Goal: Task Accomplishment & Management: Manage account settings

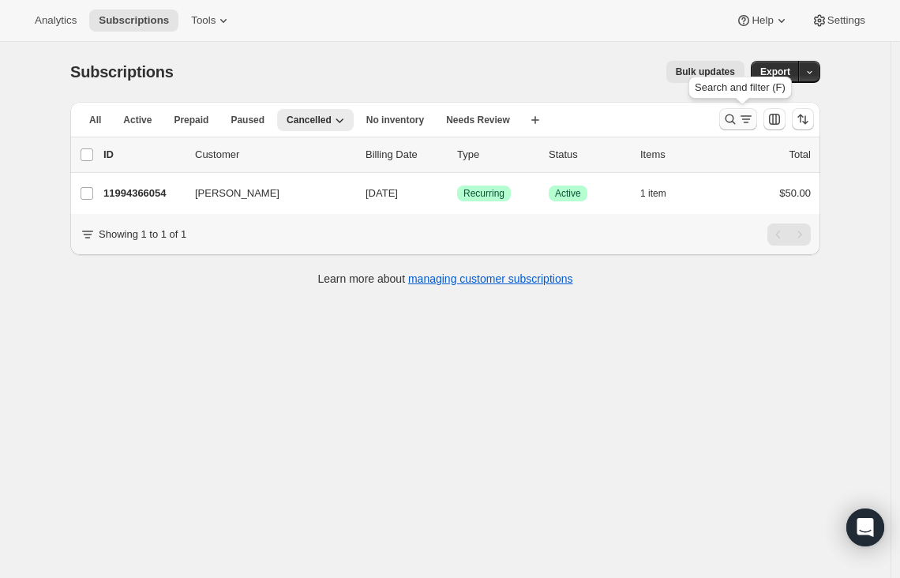
click at [756, 127] on button "Search and filter results" at bounding box center [739, 119] width 38 height 22
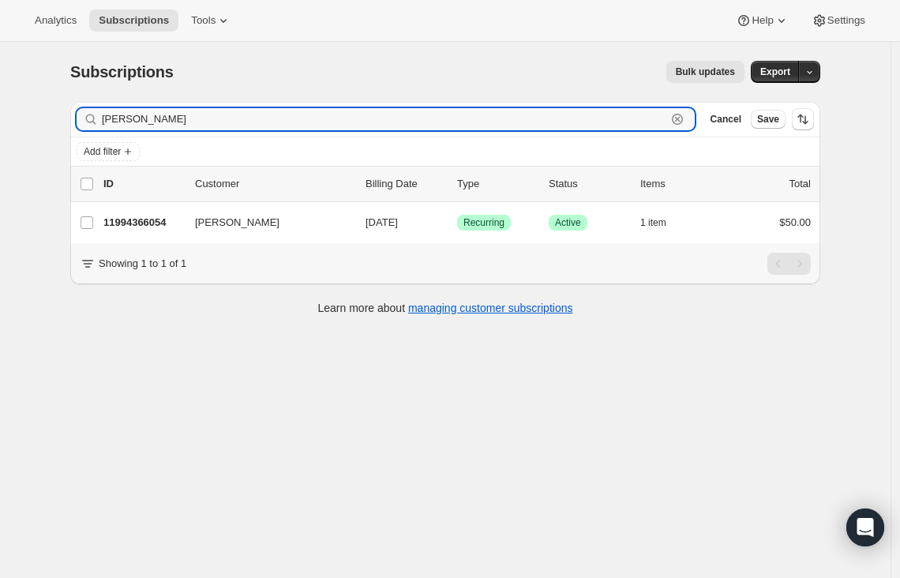
click at [680, 121] on icon "button" at bounding box center [678, 120] width 6 height 6
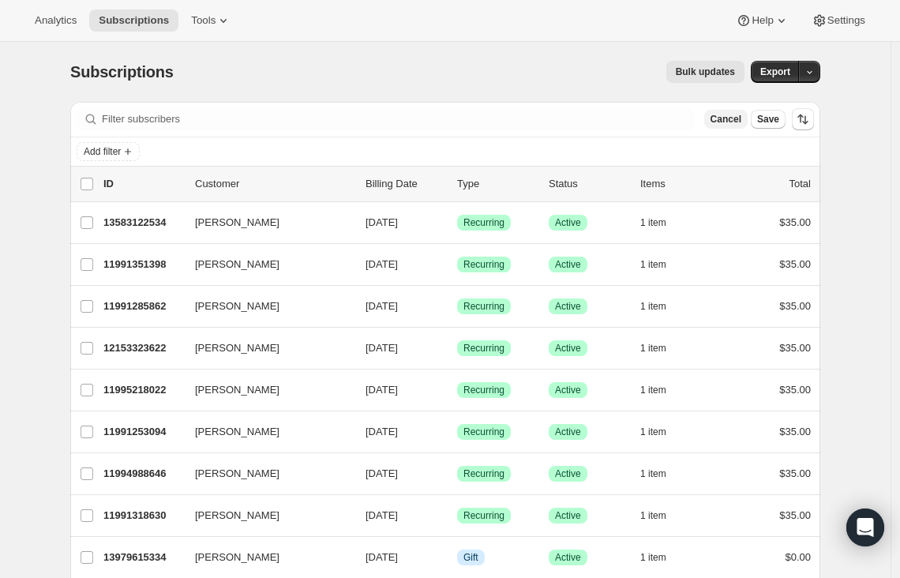
click at [730, 118] on span "Cancel" at bounding box center [726, 119] width 31 height 13
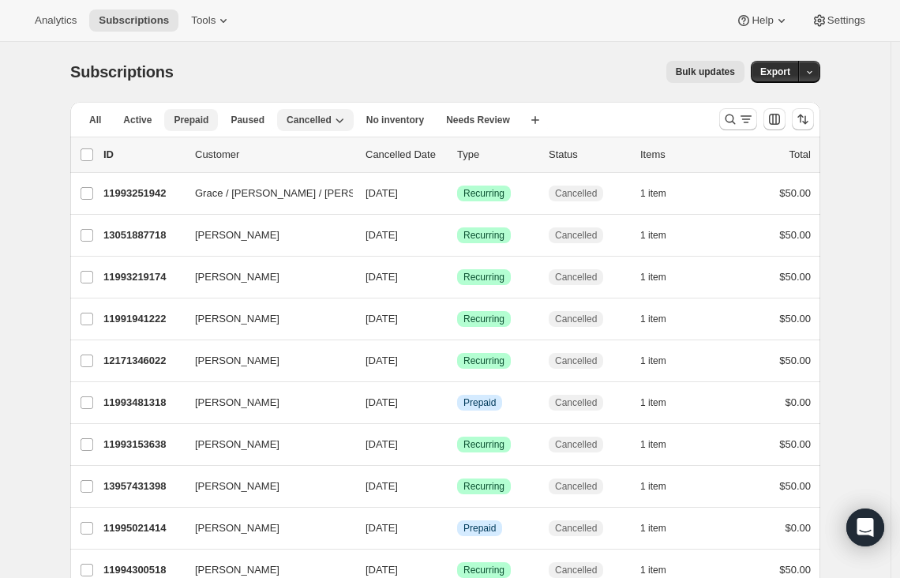
click at [187, 123] on span "Prepaid" at bounding box center [191, 120] width 35 height 13
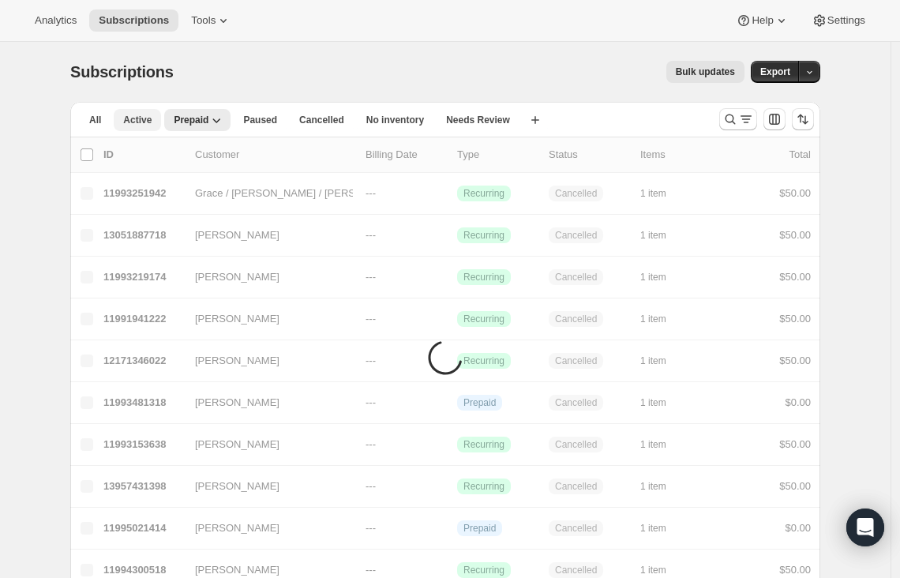
click at [140, 123] on span "Active" at bounding box center [137, 120] width 28 height 13
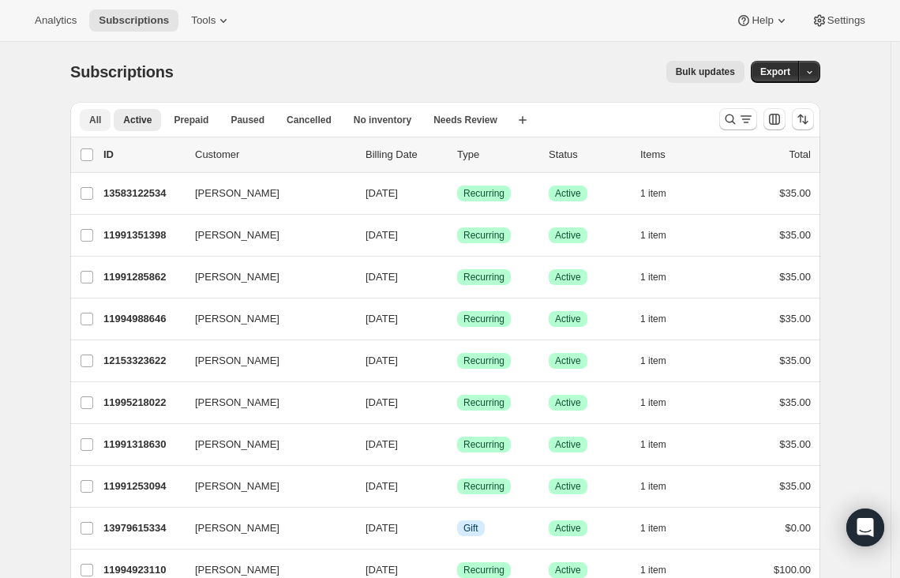
click at [106, 119] on button "All" at bounding box center [95, 120] width 31 height 22
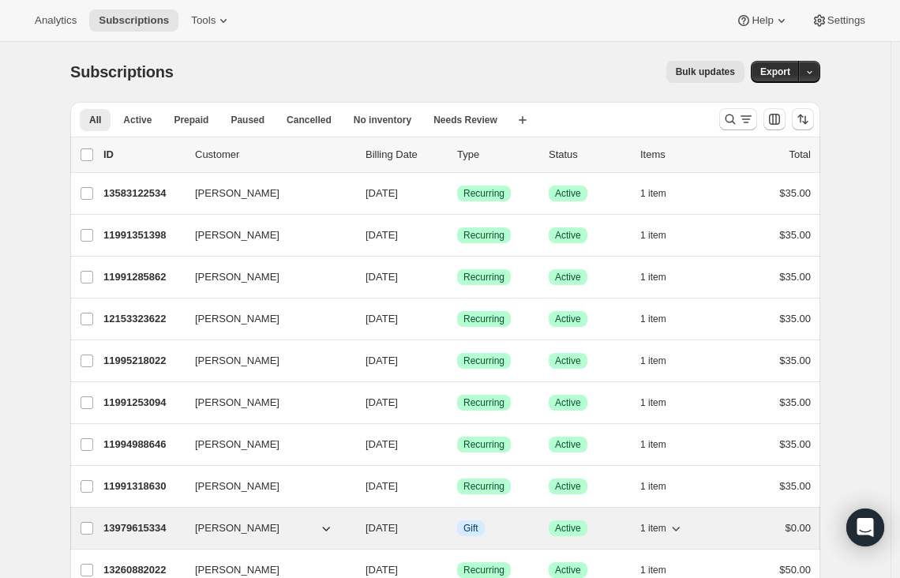
click at [145, 533] on p "13979615334" at bounding box center [142, 529] width 79 height 16
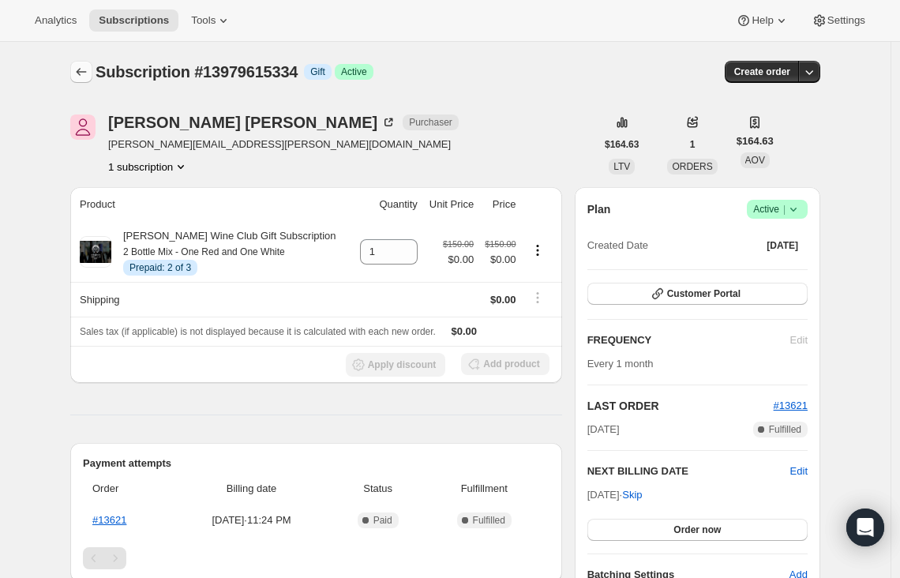
click at [79, 70] on icon "Subscriptions" at bounding box center [81, 72] width 16 height 16
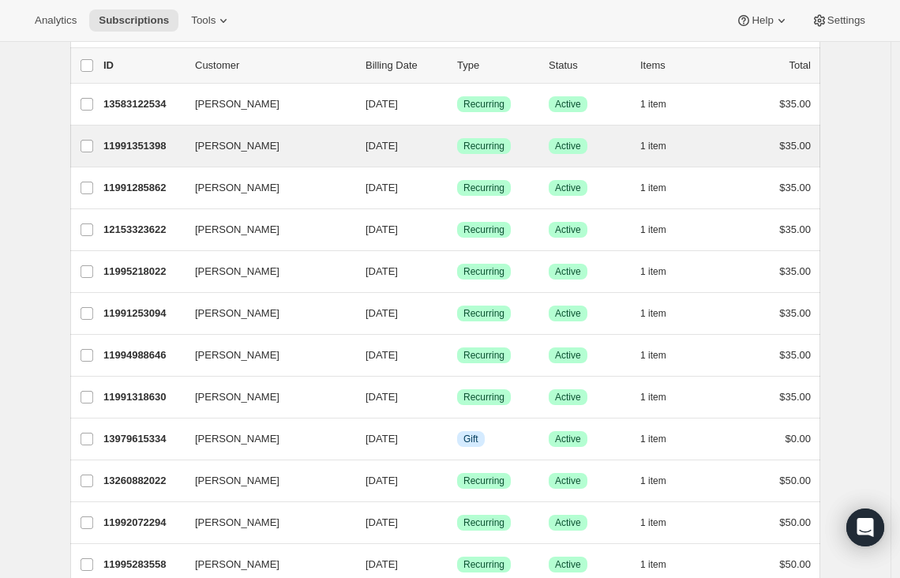
scroll to position [91, 0]
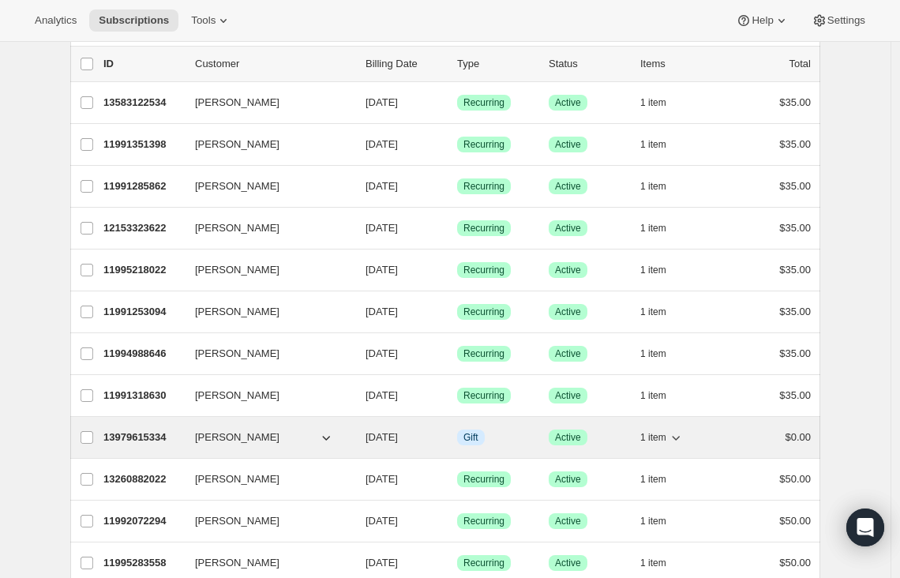
click at [168, 434] on p "13979615334" at bounding box center [142, 438] width 79 height 16
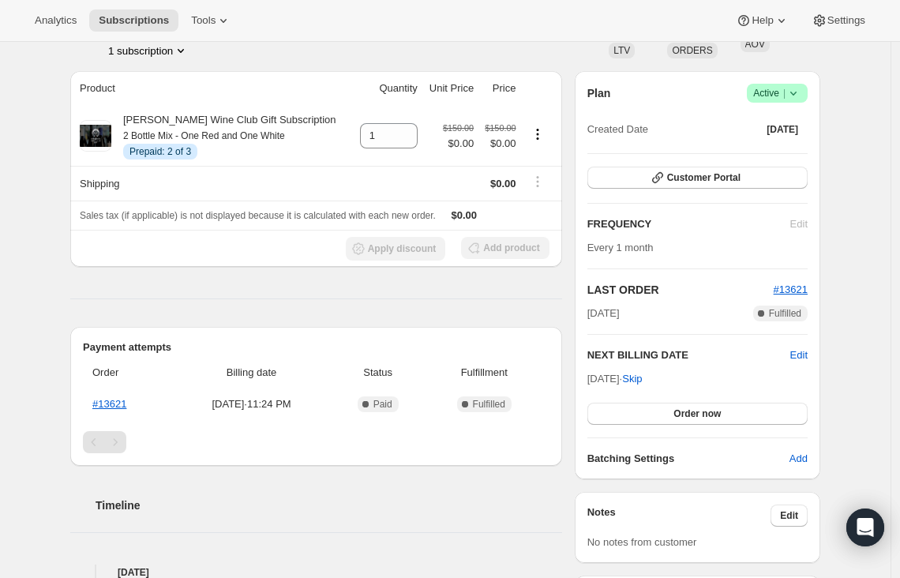
scroll to position [152, 0]
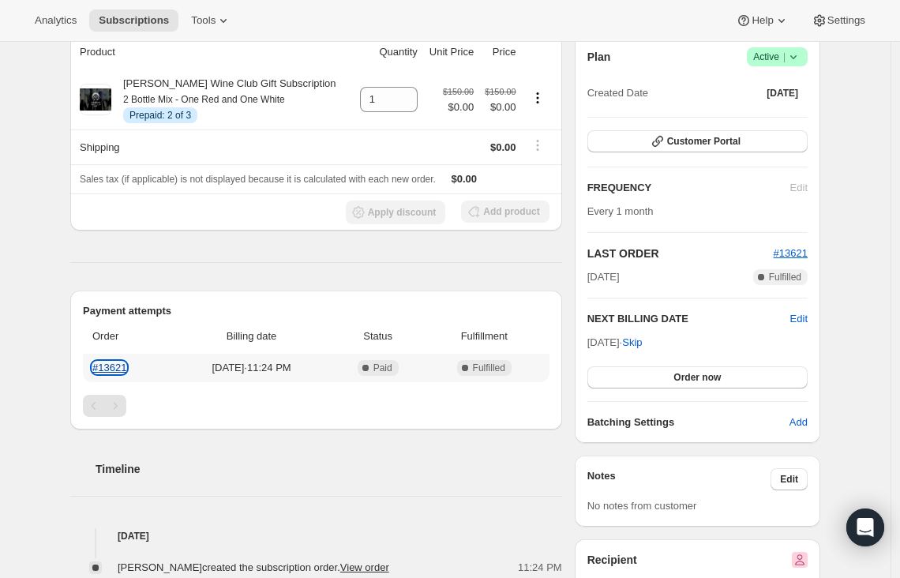
click at [124, 366] on link "#13621" at bounding box center [109, 368] width 34 height 12
click at [802, 319] on span "Edit" at bounding box center [799, 319] width 17 height 16
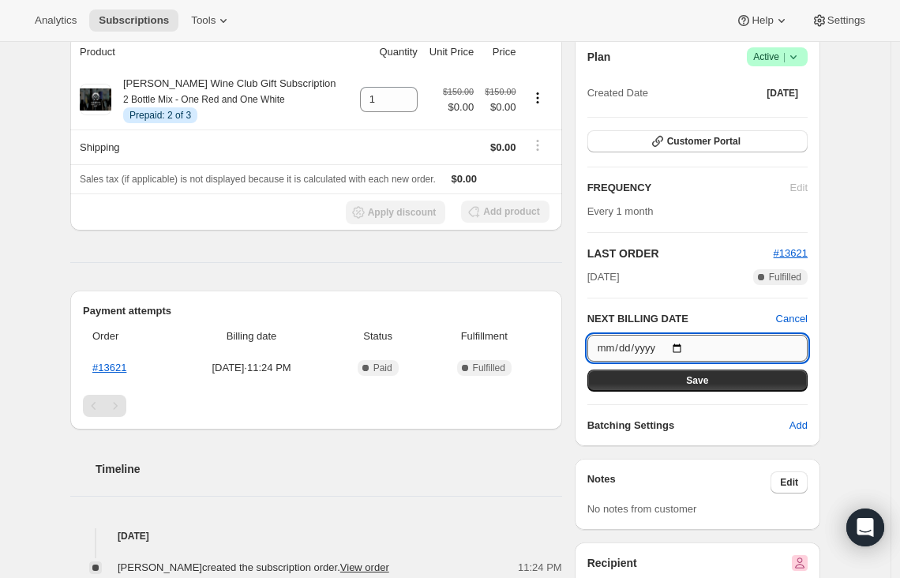
click at [690, 345] on input "[DATE]" at bounding box center [698, 348] width 220 height 27
type input "[DATE]"
click at [671, 385] on button "Save" at bounding box center [698, 381] width 220 height 22
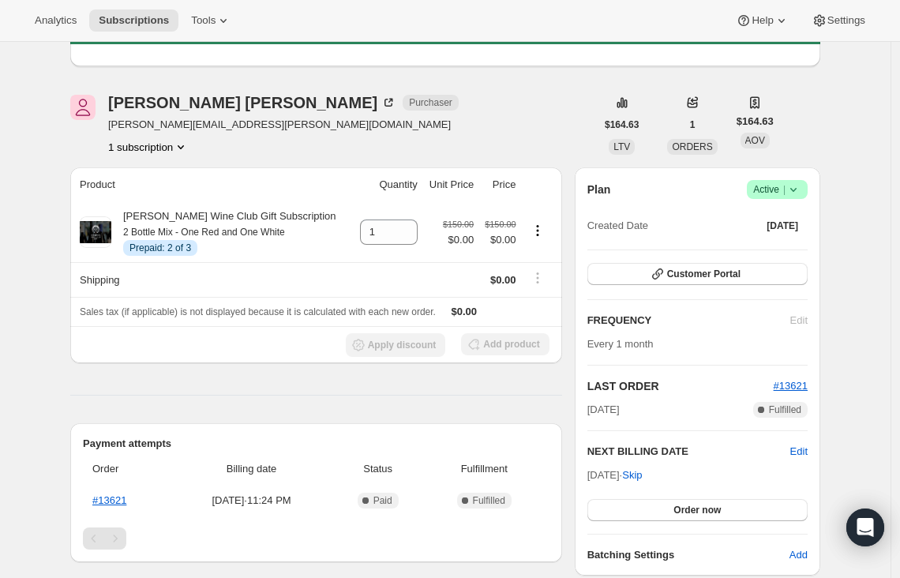
scroll to position [0, 0]
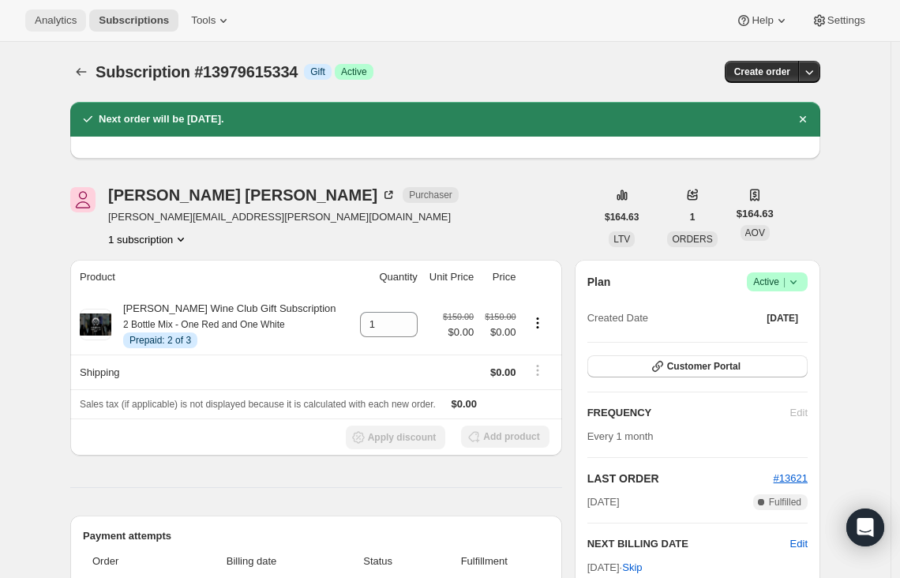
click at [32, 22] on button "Analytics" at bounding box center [55, 20] width 61 height 22
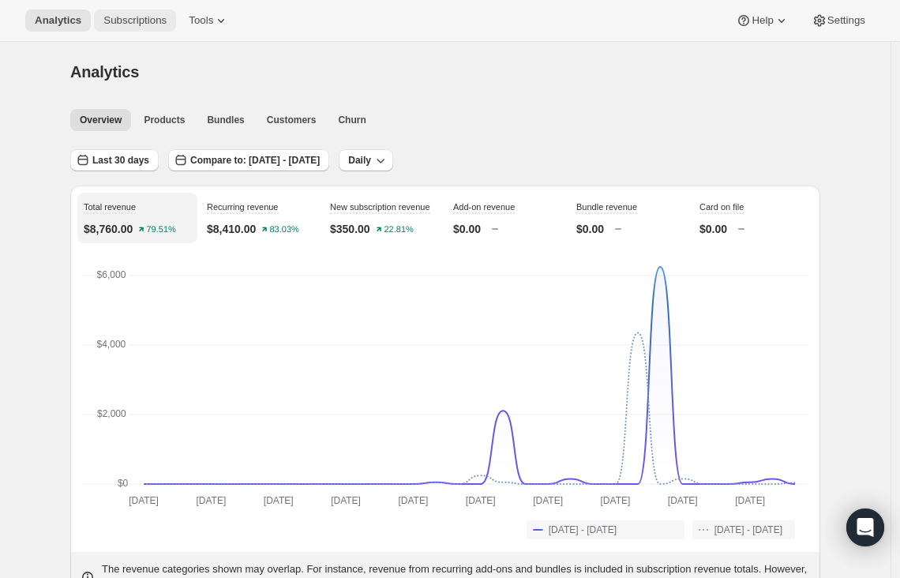
click at [144, 28] on button "Subscriptions" at bounding box center [135, 20] width 82 height 22
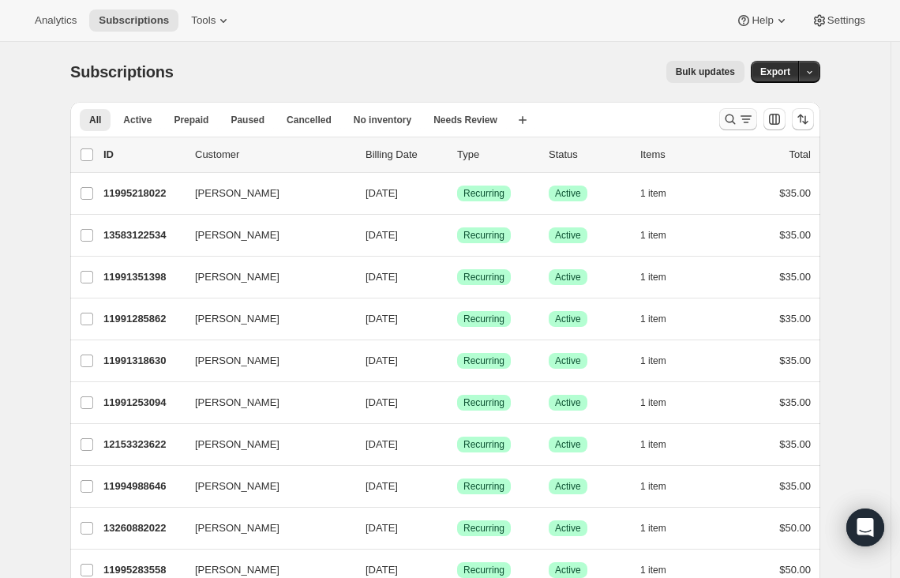
click at [742, 114] on icon "Search and filter results" at bounding box center [747, 119] width 16 height 16
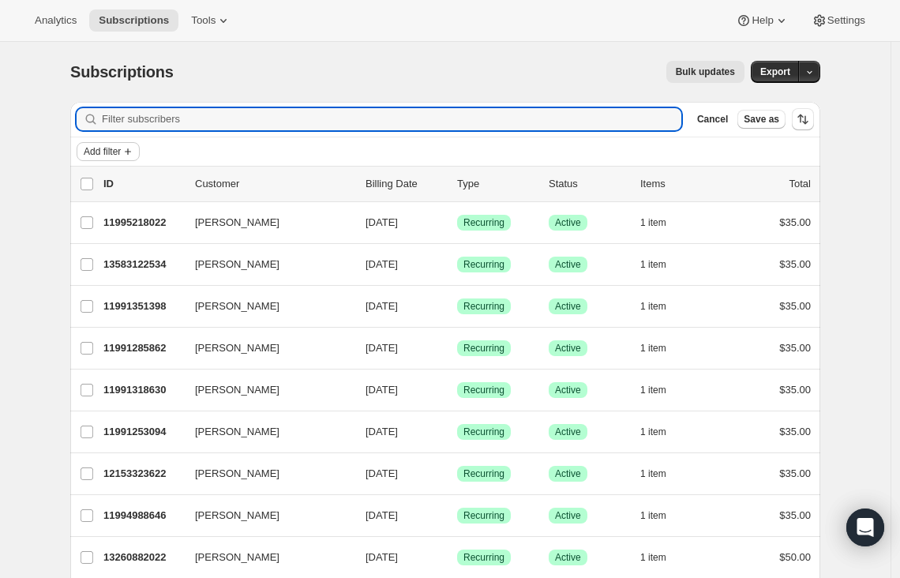
click at [121, 145] on span "Add filter" at bounding box center [102, 151] width 37 height 13
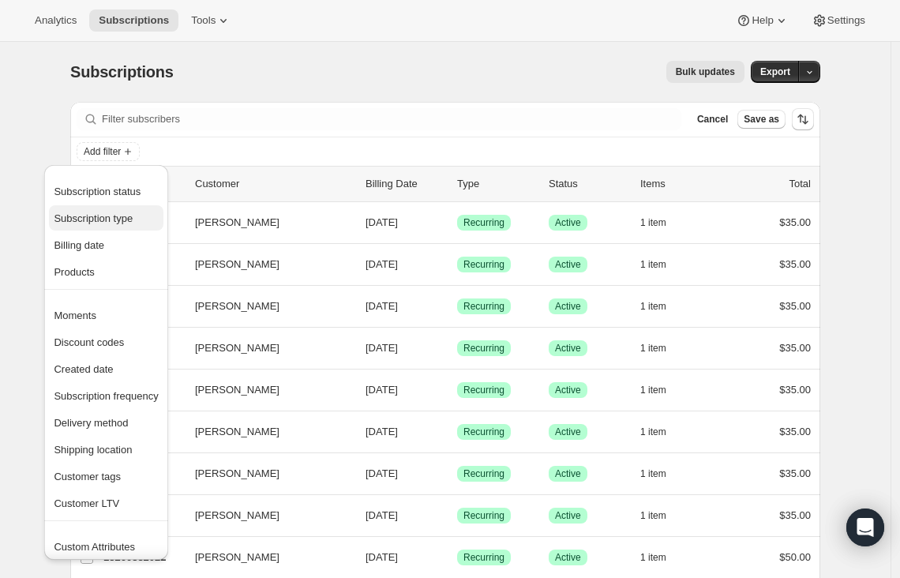
click at [111, 211] on span "Subscription type" at bounding box center [106, 219] width 104 height 16
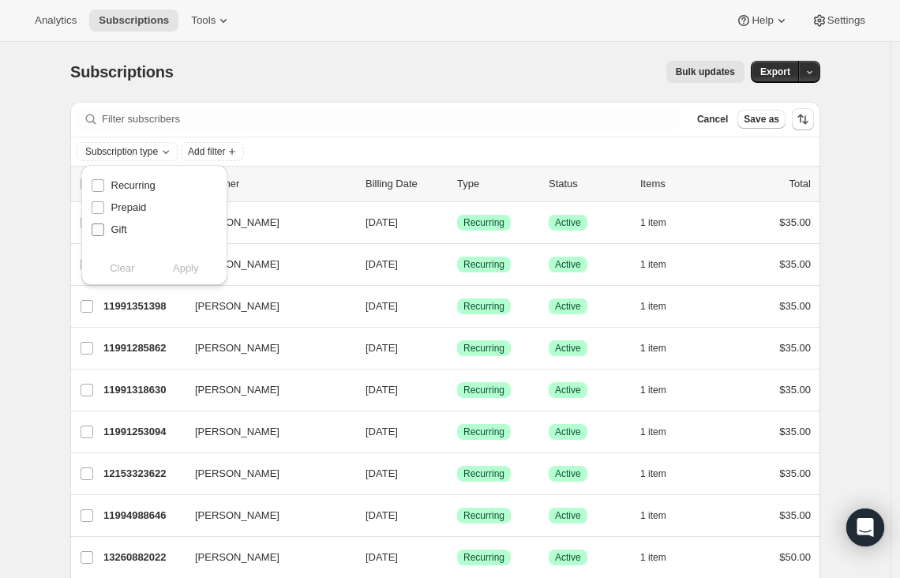
click at [108, 227] on label "Gift" at bounding box center [109, 230] width 36 height 22
click at [104, 227] on input "Gift" at bounding box center [98, 230] width 13 height 13
checkbox input "true"
click at [185, 273] on span "Apply" at bounding box center [186, 269] width 26 height 16
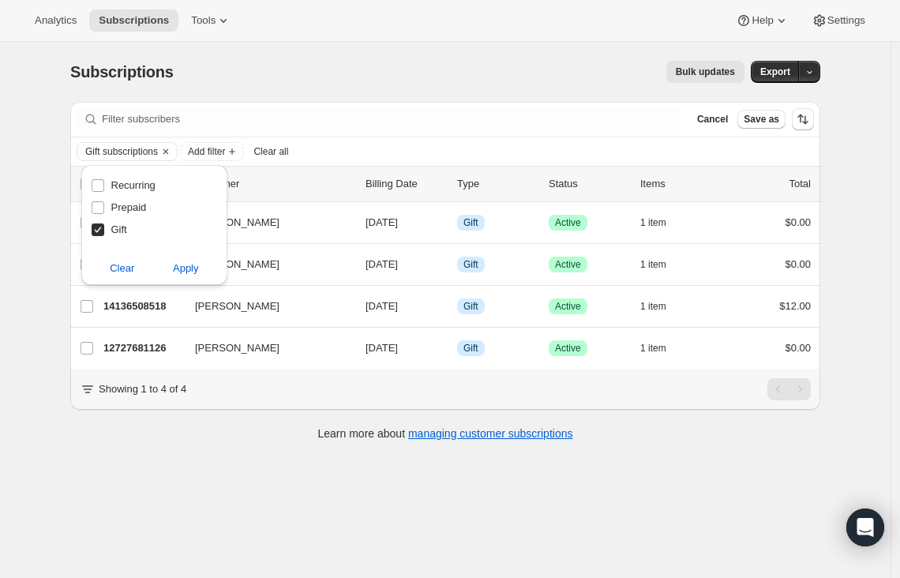
click at [321, 51] on div "Subscriptions. This page is ready Subscriptions Bulk updates More actions Bulk …" at bounding box center [445, 72] width 750 height 60
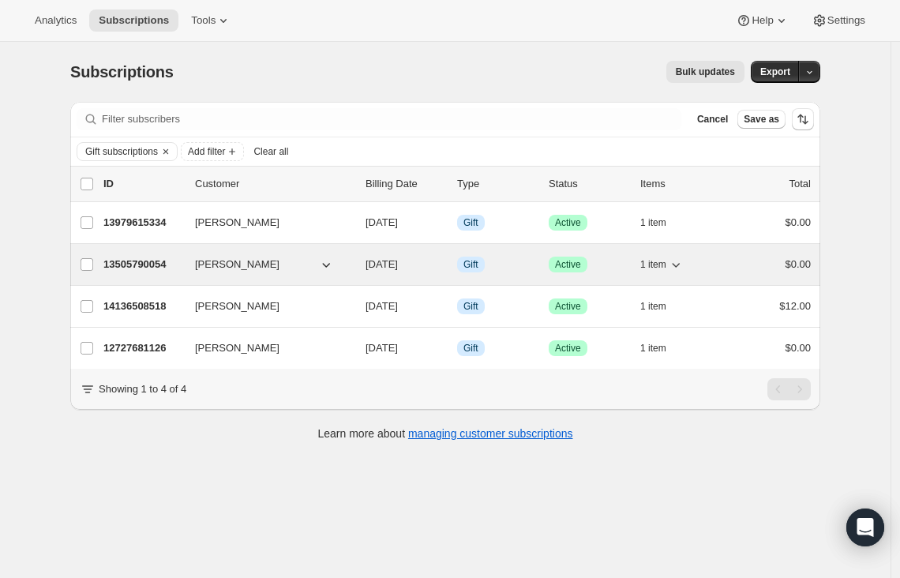
click at [167, 265] on p "13505790054" at bounding box center [142, 265] width 79 height 16
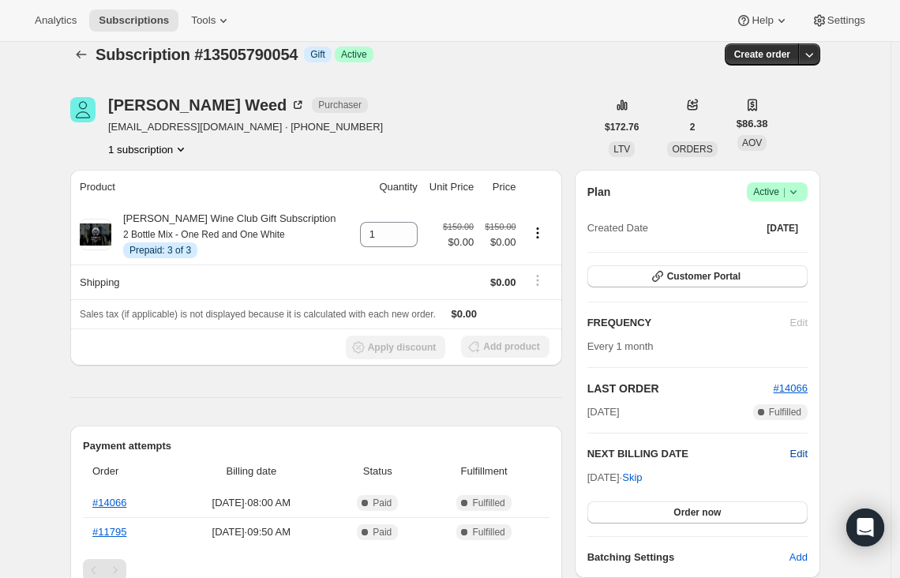
scroll to position [17, 0]
click at [808, 452] on span "Edit" at bounding box center [799, 454] width 17 height 16
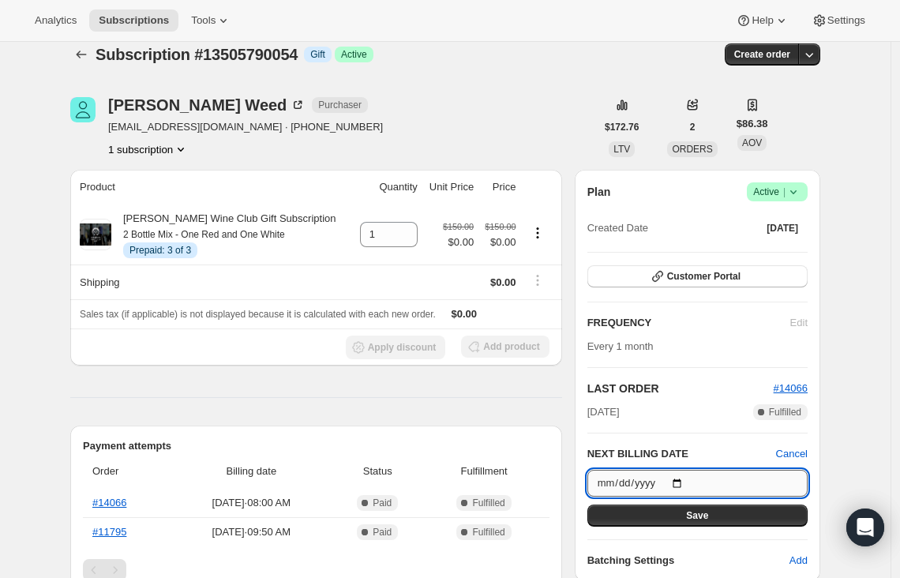
click at [686, 479] on input "[DATE]" at bounding box center [698, 483] width 220 height 27
type input "[DATE]"
click at [682, 512] on button "Save" at bounding box center [698, 516] width 220 height 22
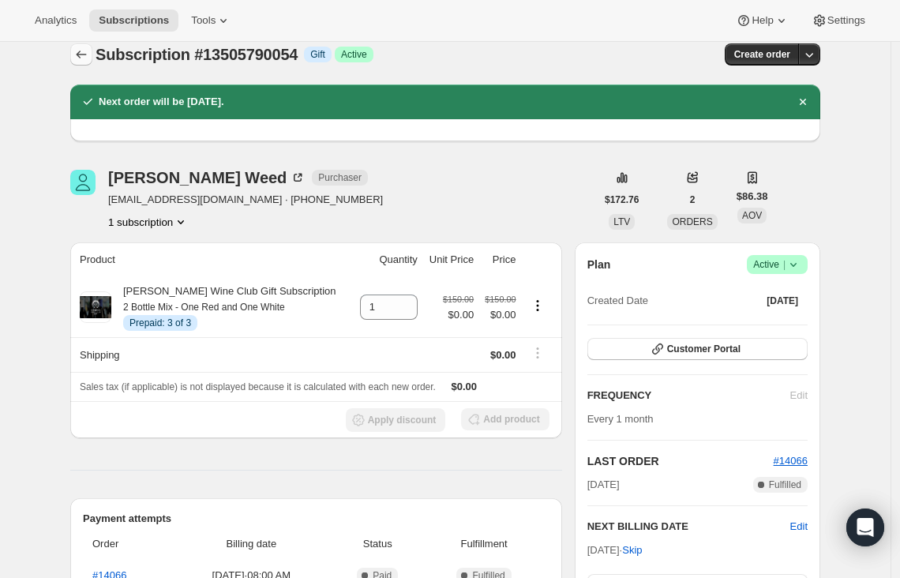
click at [83, 56] on icon "Subscriptions" at bounding box center [82, 55] width 10 height 8
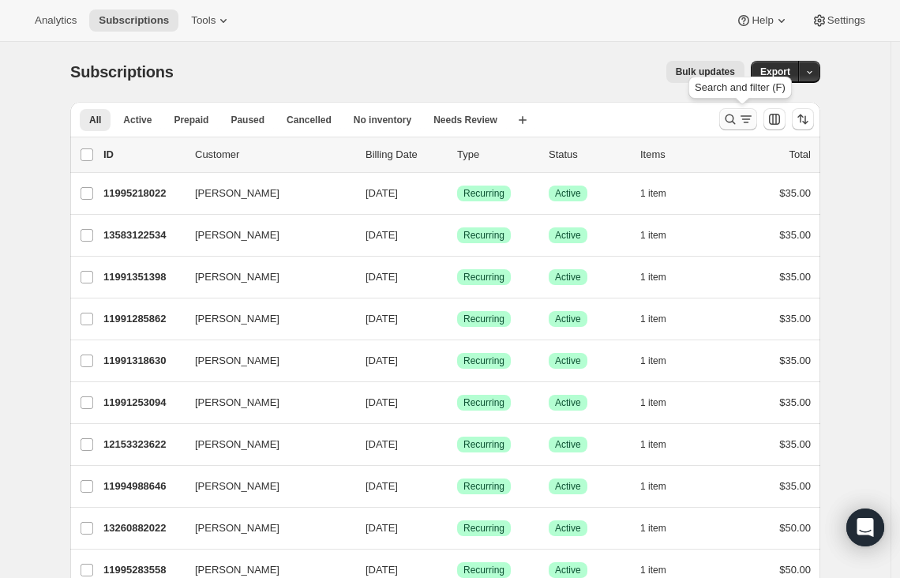
click at [754, 118] on icon "Search and filter results" at bounding box center [747, 119] width 16 height 16
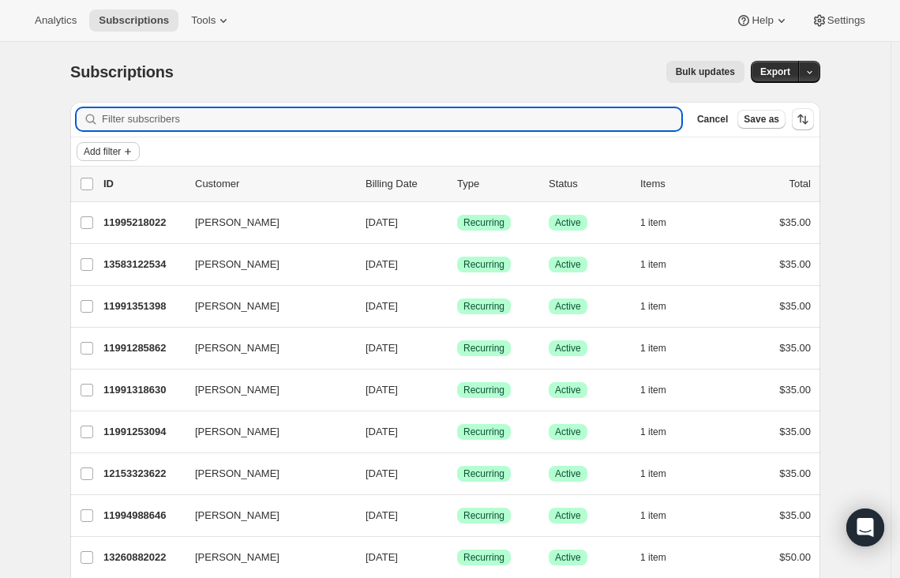
click at [98, 149] on span "Add filter" at bounding box center [102, 151] width 37 height 13
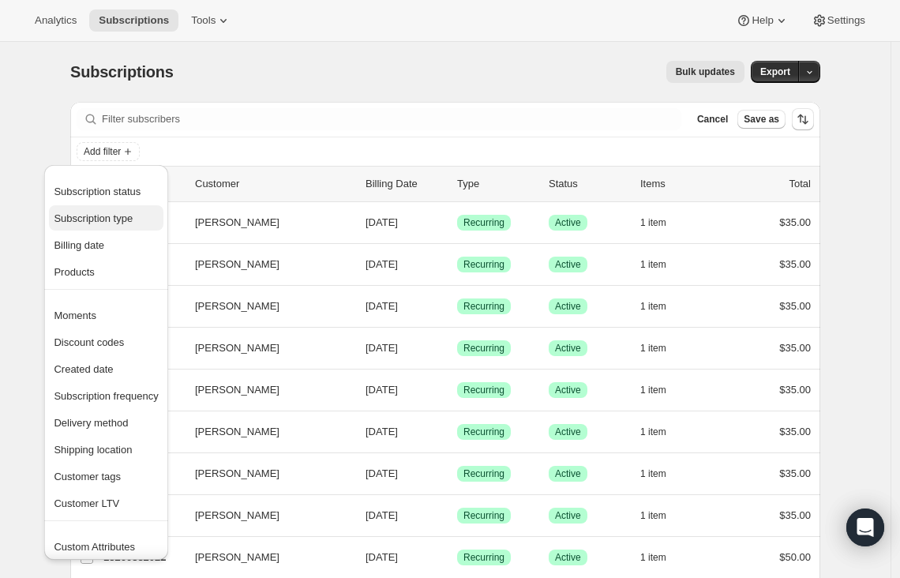
click at [132, 212] on span "Subscription type" at bounding box center [93, 218] width 79 height 12
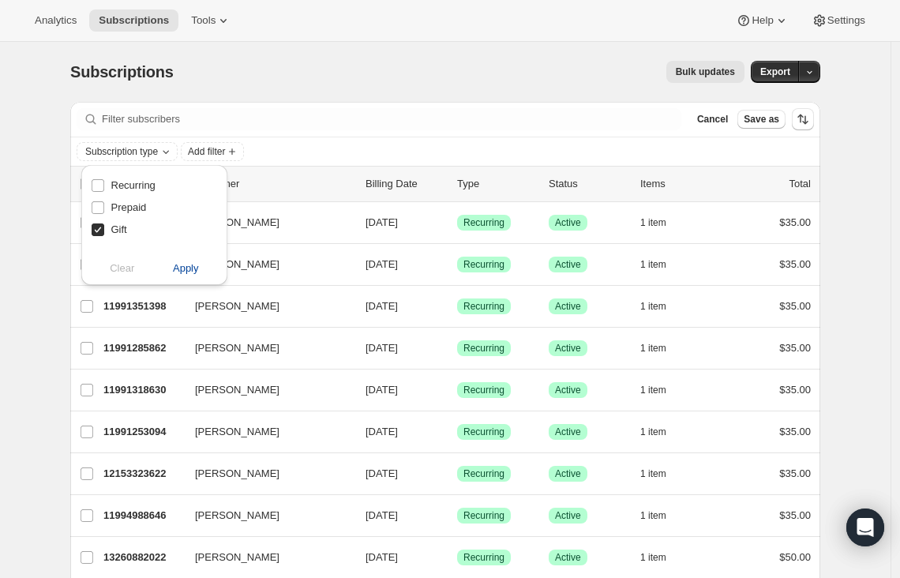
click at [195, 269] on span "Apply" at bounding box center [186, 269] width 26 height 16
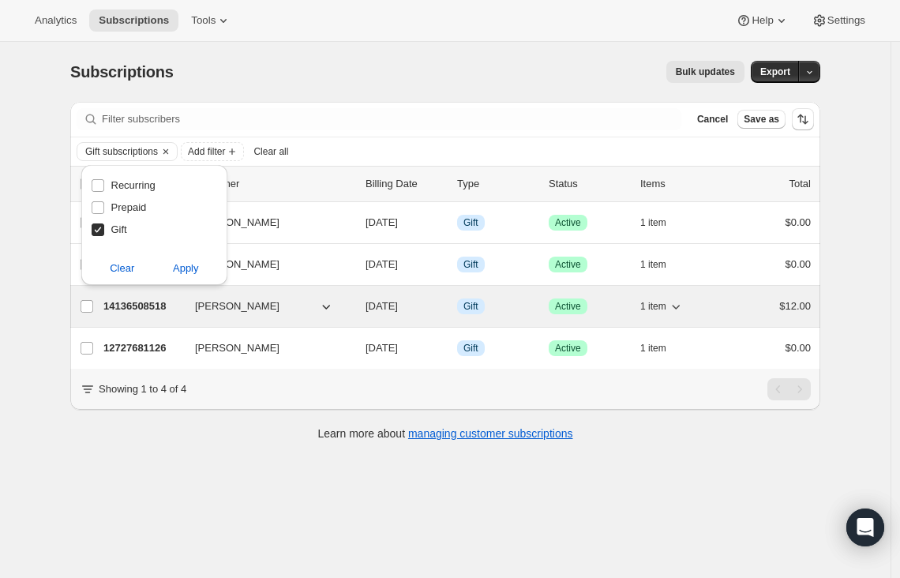
click at [167, 306] on p "14136508518" at bounding box center [142, 307] width 79 height 16
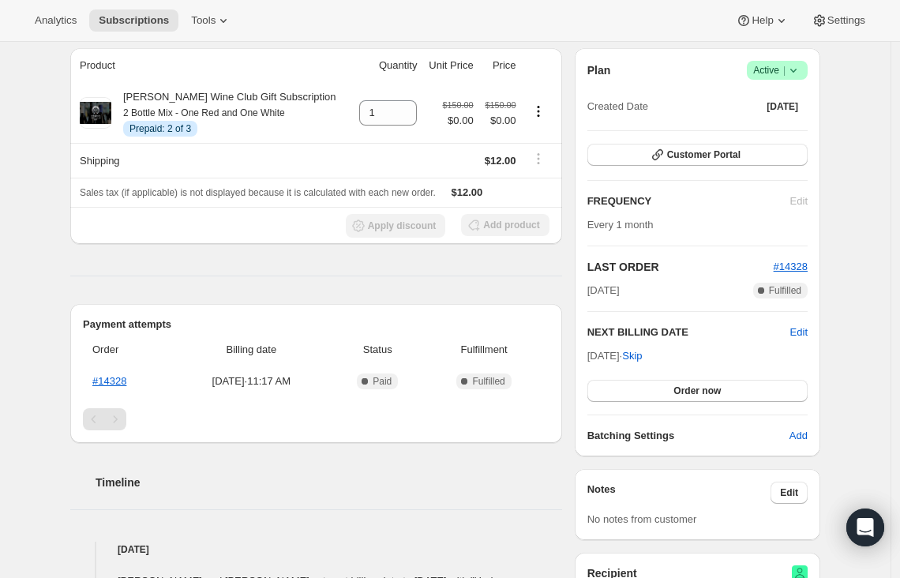
scroll to position [137, 0]
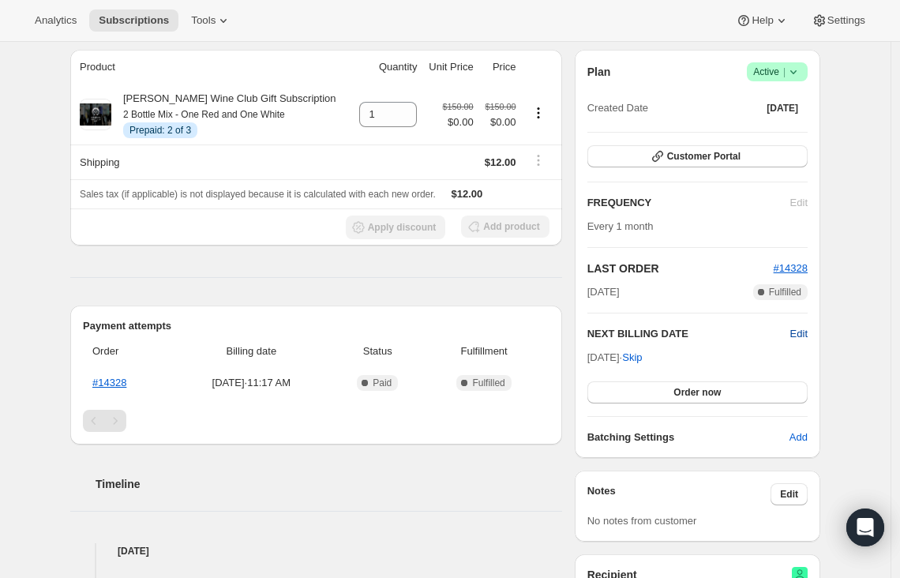
click at [806, 331] on span "Edit" at bounding box center [799, 334] width 17 height 16
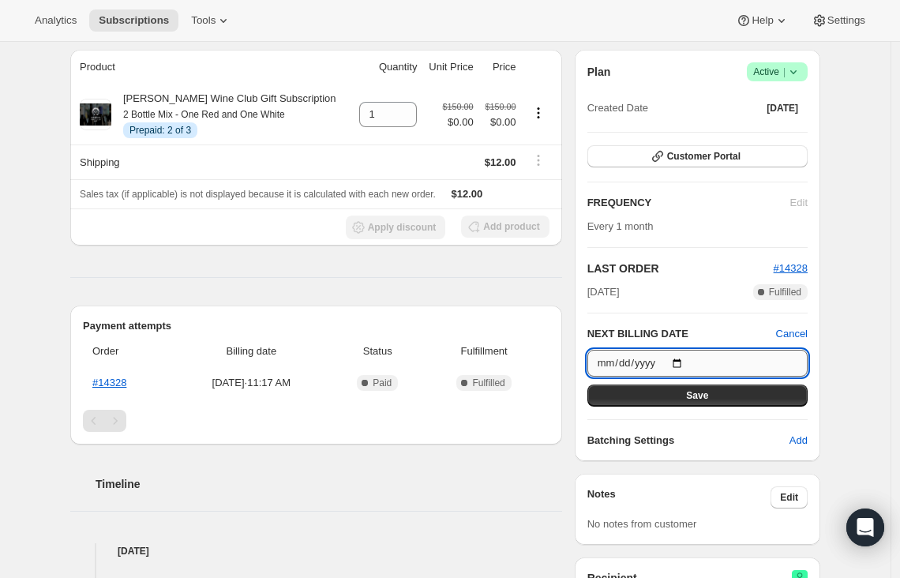
click at [686, 363] on input "[DATE]" at bounding box center [698, 363] width 220 height 27
type input "[DATE]"
click at [692, 396] on span "Save" at bounding box center [697, 395] width 22 height 13
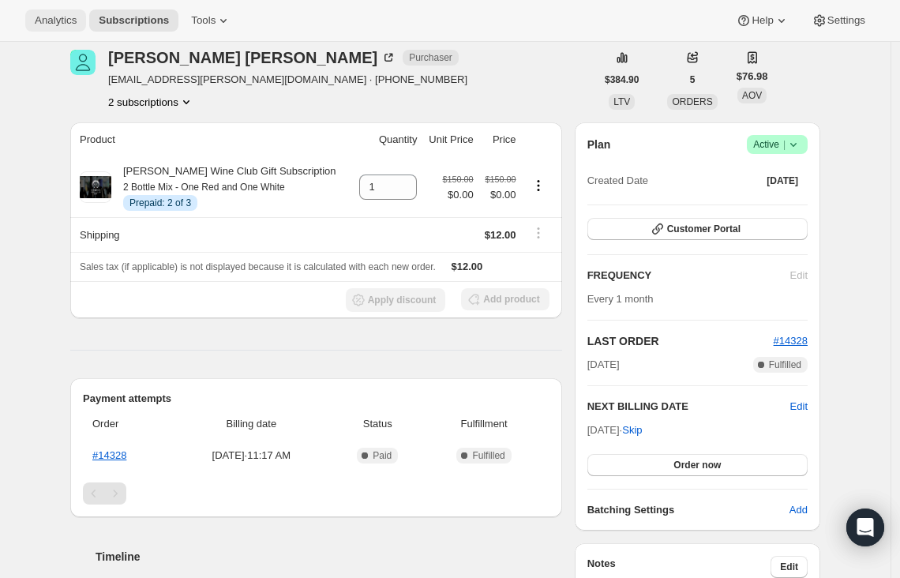
click at [63, 22] on span "Analytics" at bounding box center [56, 20] width 42 height 13
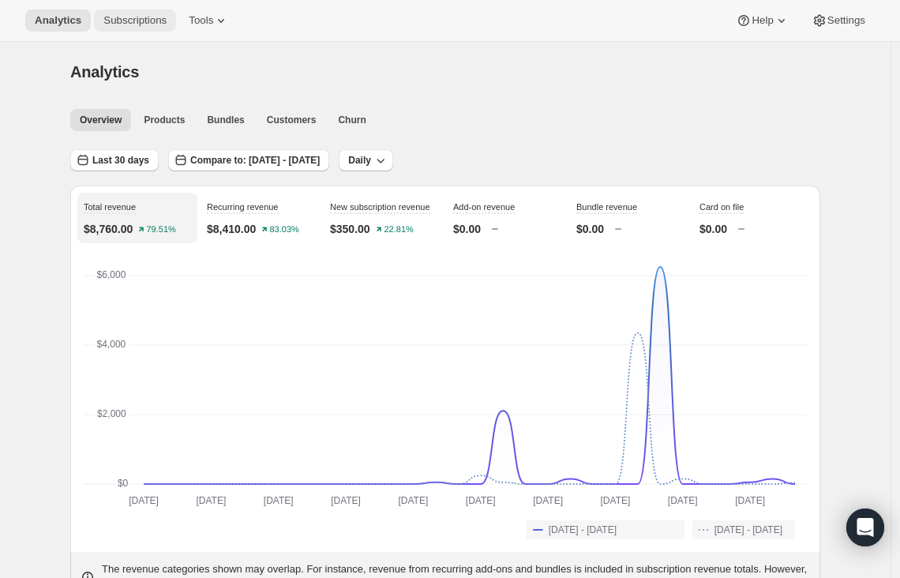
click at [116, 12] on button "Subscriptions" at bounding box center [135, 20] width 82 height 22
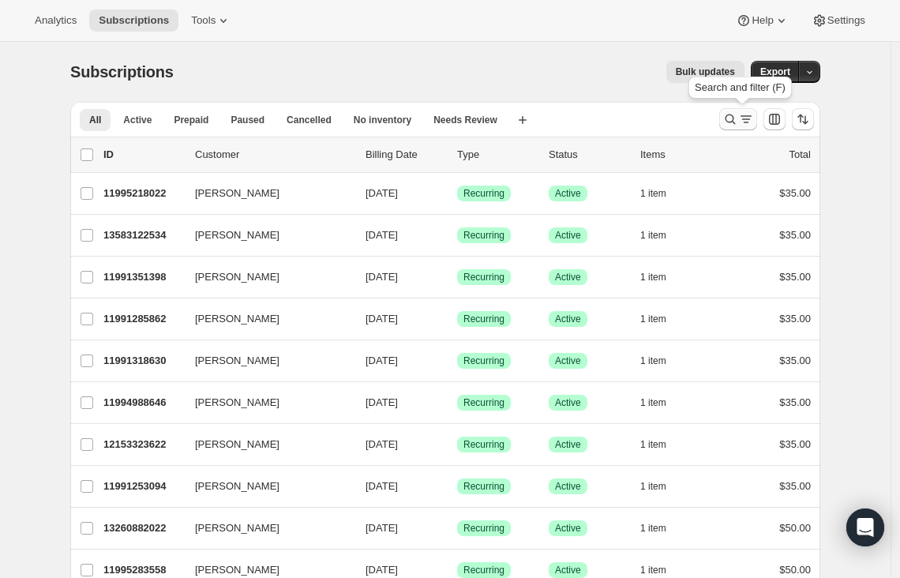
click at [746, 120] on icon "Search and filter results" at bounding box center [747, 119] width 16 height 16
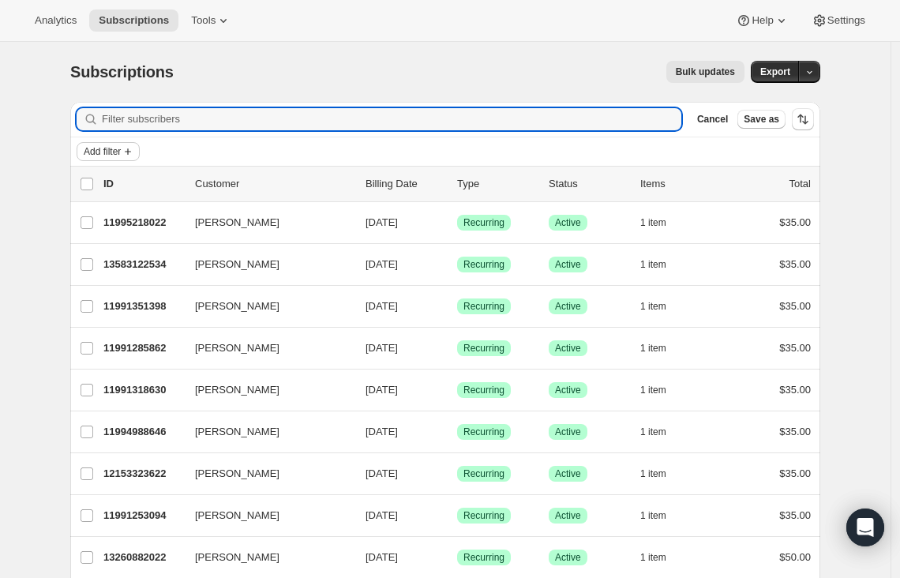
click at [133, 156] on icon "Add filter" at bounding box center [128, 151] width 13 height 13
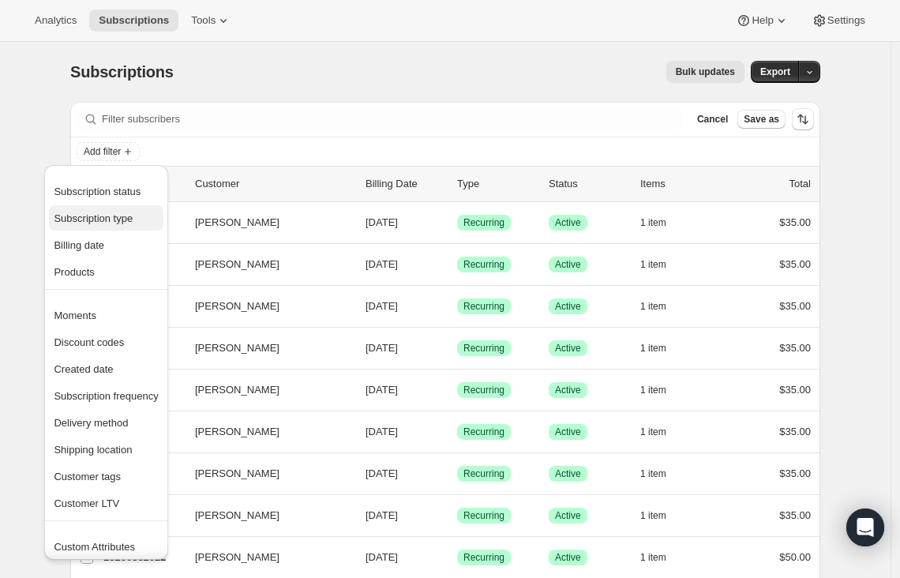
click at [95, 221] on span "Subscription type" at bounding box center [93, 218] width 79 height 12
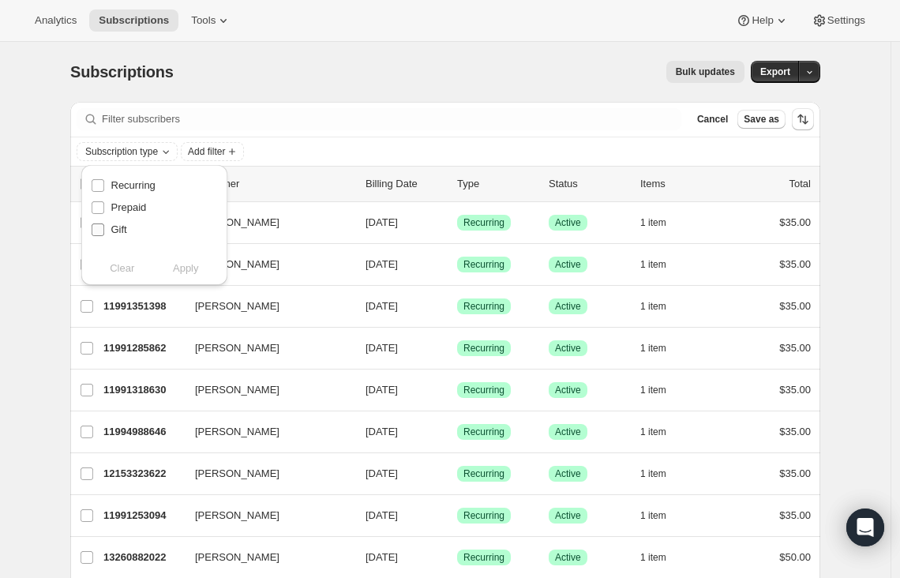
click at [99, 229] on input "Gift" at bounding box center [98, 230] width 13 height 13
checkbox input "true"
click at [185, 272] on span "Apply" at bounding box center [186, 269] width 26 height 16
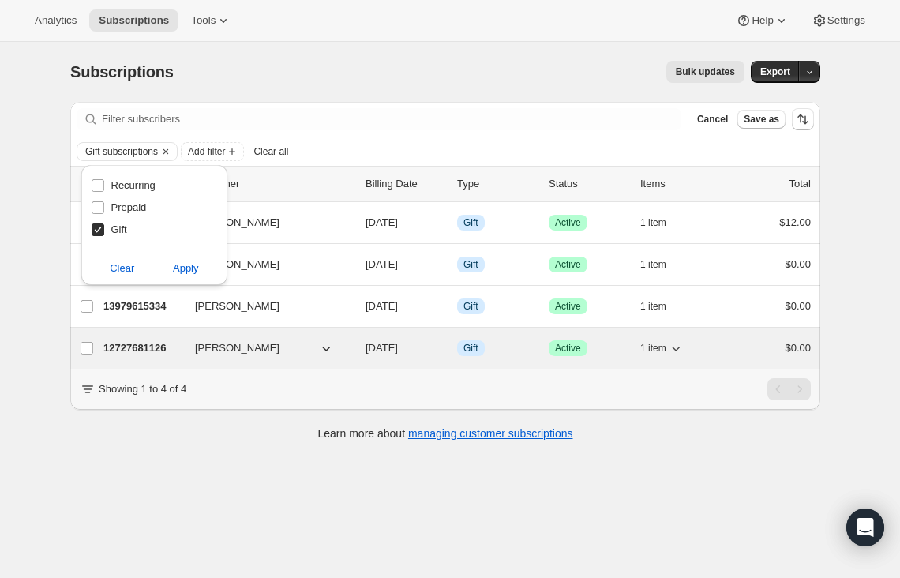
click at [148, 348] on p "12727681126" at bounding box center [142, 348] width 79 height 16
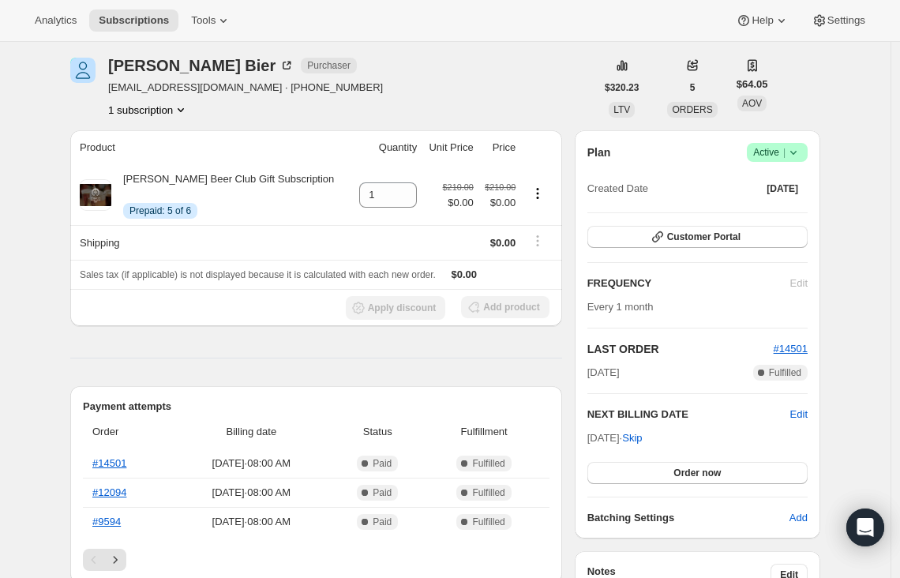
scroll to position [70, 0]
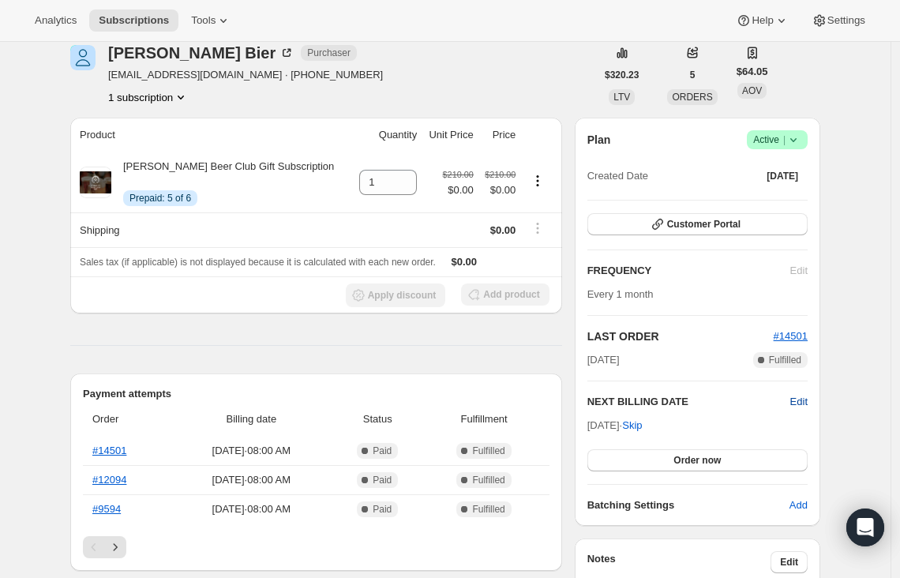
click at [802, 400] on span "Edit" at bounding box center [799, 402] width 17 height 16
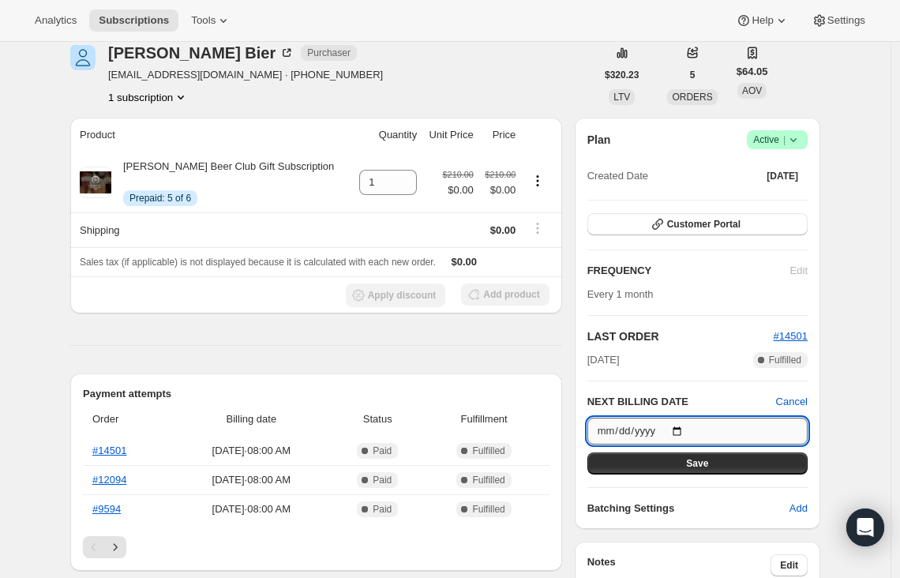
click at [686, 430] on input "[DATE]" at bounding box center [698, 431] width 220 height 27
type input "[DATE]"
click at [682, 463] on button "Save" at bounding box center [698, 464] width 220 height 22
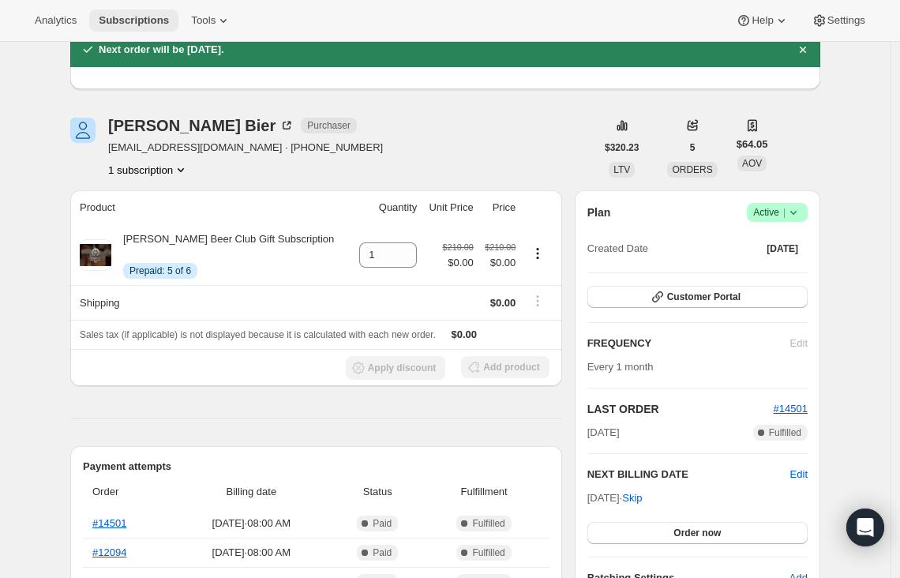
click at [105, 28] on button "Subscriptions" at bounding box center [133, 20] width 89 height 22
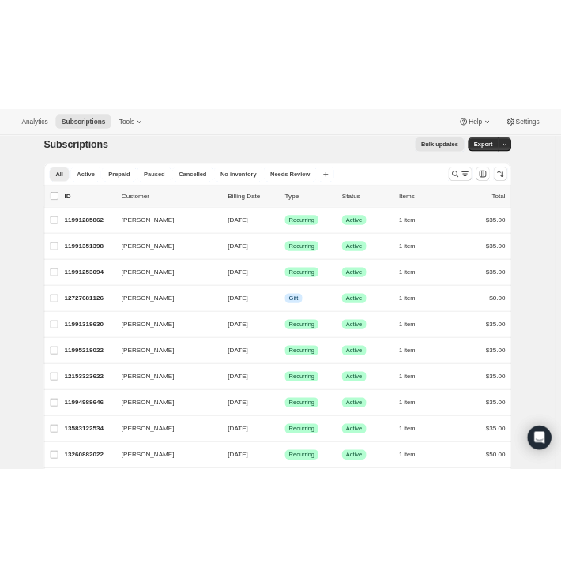
scroll to position [13, 0]
